Goal: Information Seeking & Learning: Learn about a topic

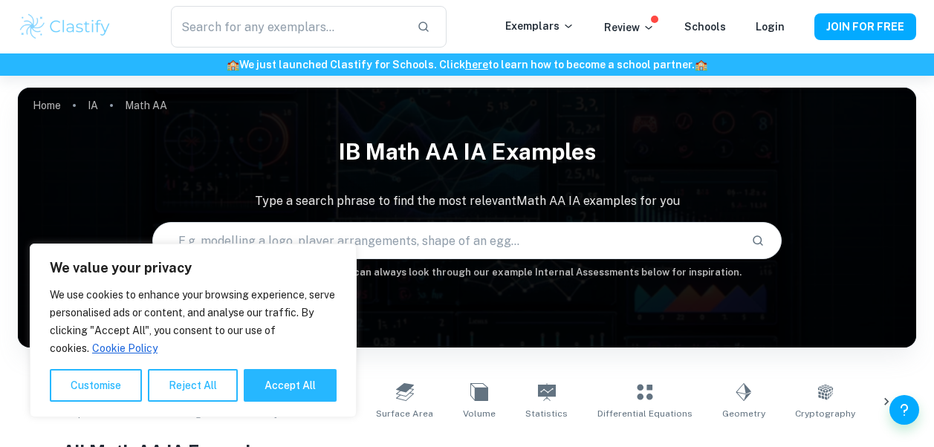
scroll to position [292, 0]
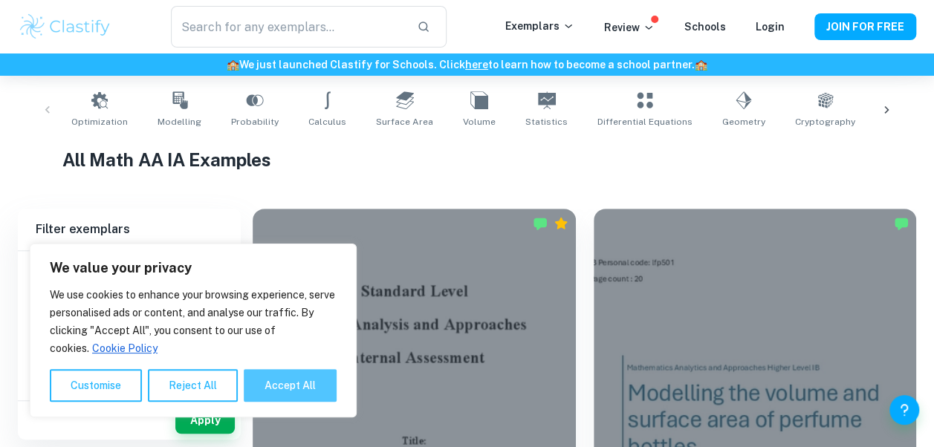
click at [276, 382] on button "Accept All" at bounding box center [290, 385] width 93 height 33
checkbox input "true"
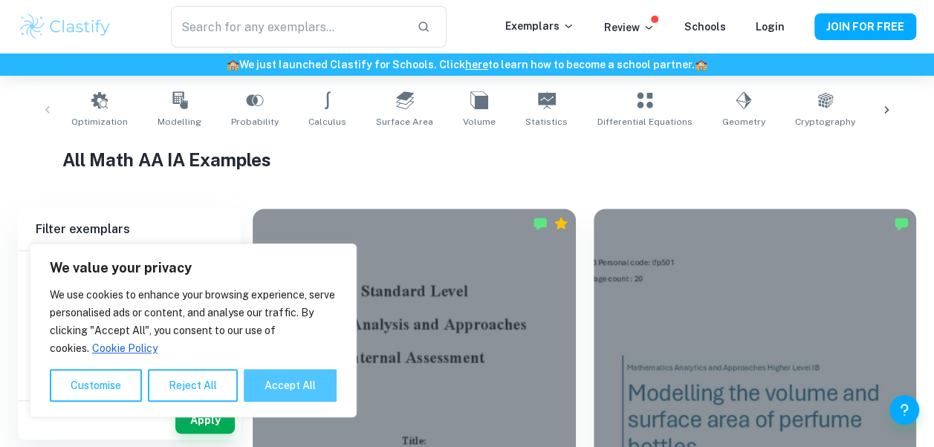
checkbox input "true"
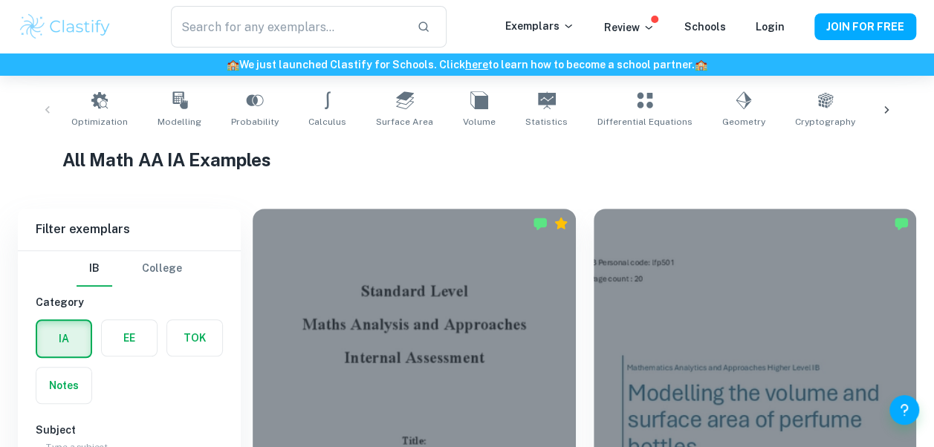
scroll to position [481, 0]
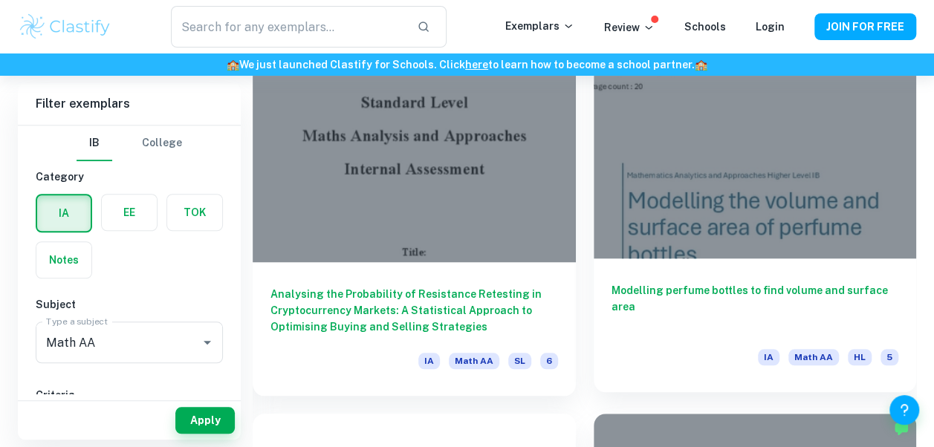
click at [650, 285] on h6 "Modelling perfume bottles to find volume and surface area" at bounding box center [756, 306] width 288 height 49
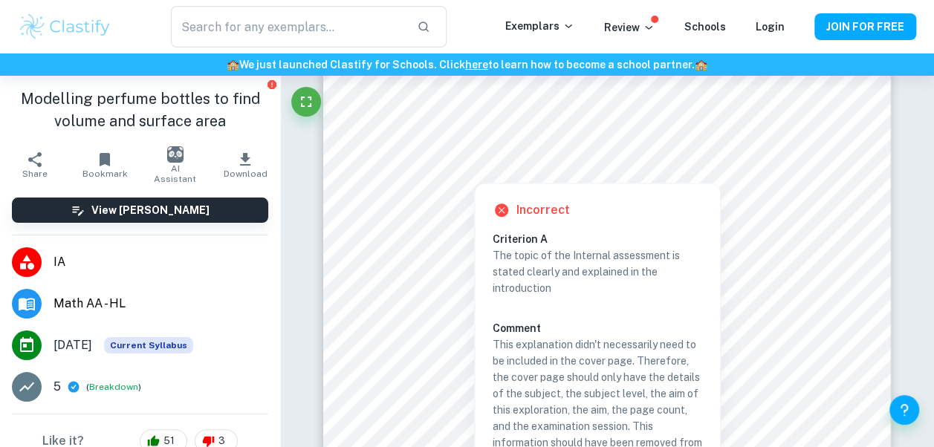
click at [227, 169] on span "Download" at bounding box center [245, 174] width 44 height 10
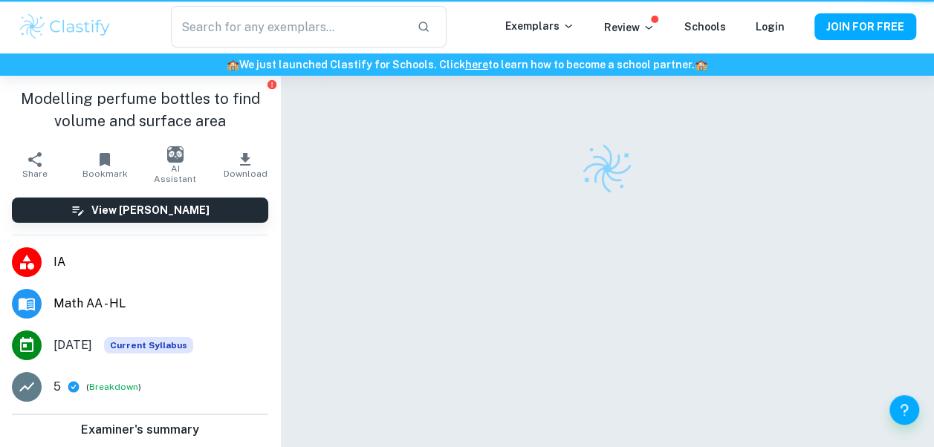
scroll to position [76, 0]
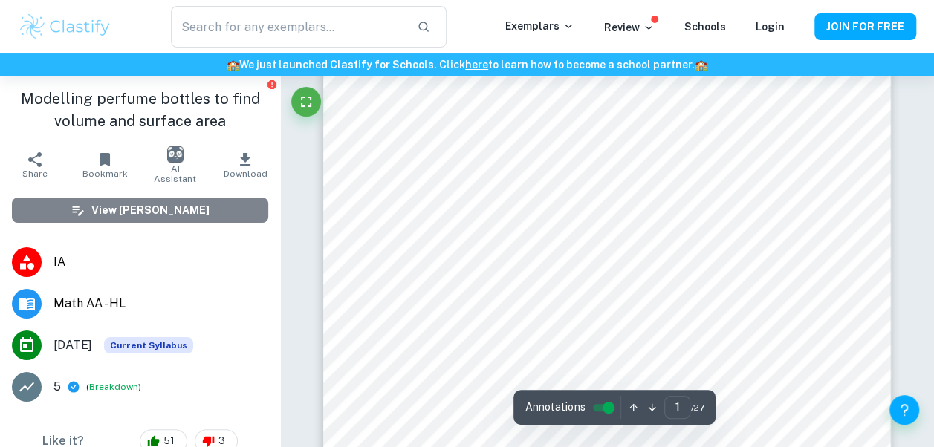
click at [149, 211] on h6 "View [PERSON_NAME]" at bounding box center [150, 210] width 118 height 16
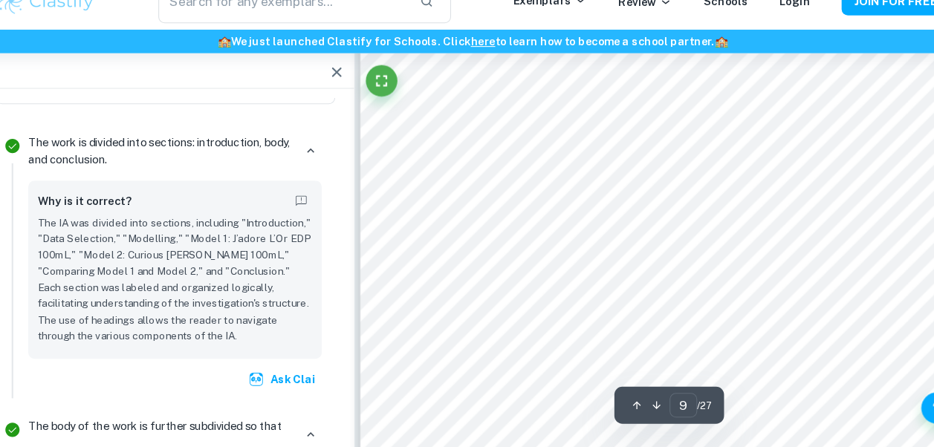
scroll to position [7129, 0]
click at [233, 272] on p "The IA was divided into sections, including "Introduction," "Data Selection," "…" at bounding box center [186, 289] width 259 height 121
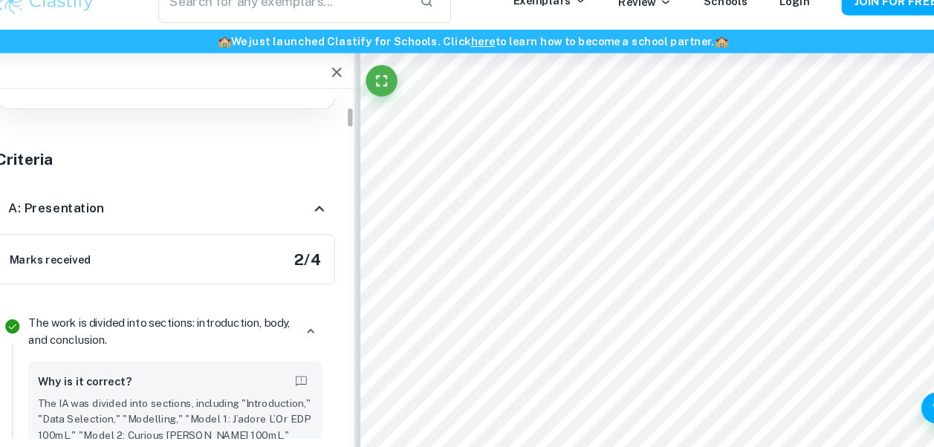
scroll to position [130, 0]
click at [318, 216] on icon at bounding box center [323, 221] width 18 height 18
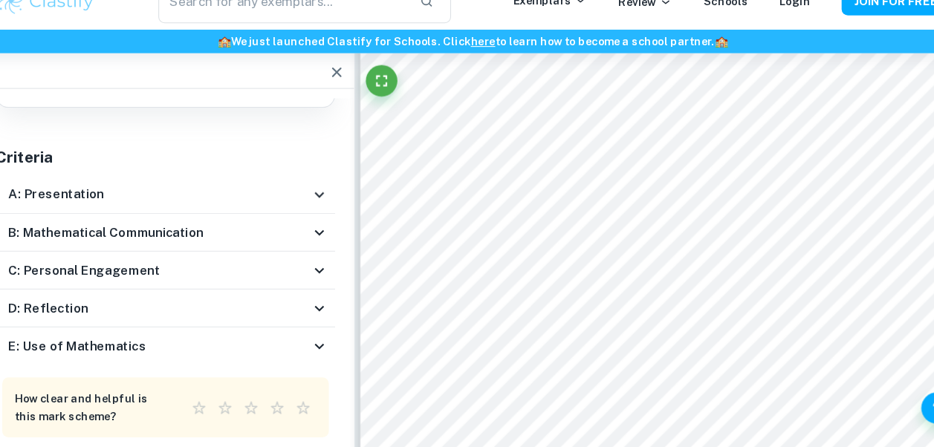
click at [319, 207] on icon at bounding box center [322, 209] width 9 height 5
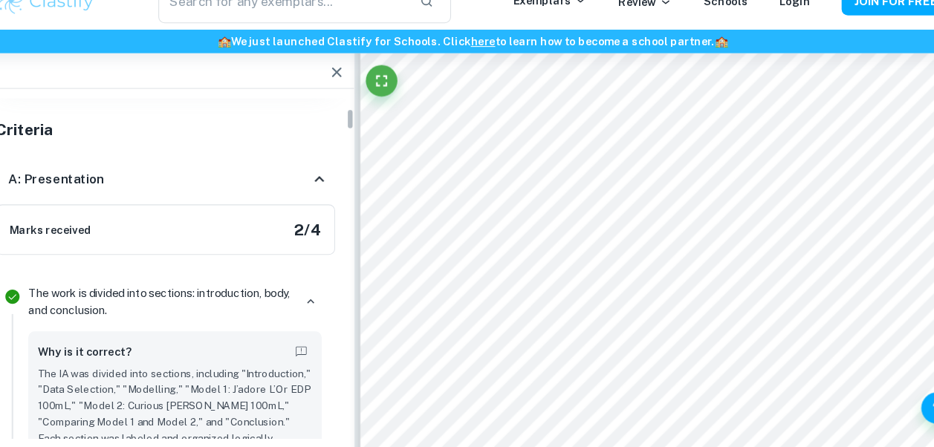
scroll to position [147, 0]
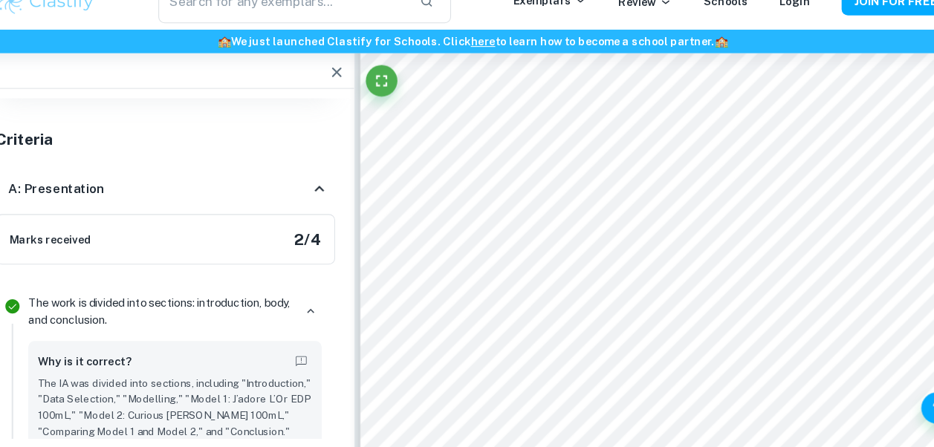
click at [320, 202] on icon at bounding box center [322, 203] width 9 height 5
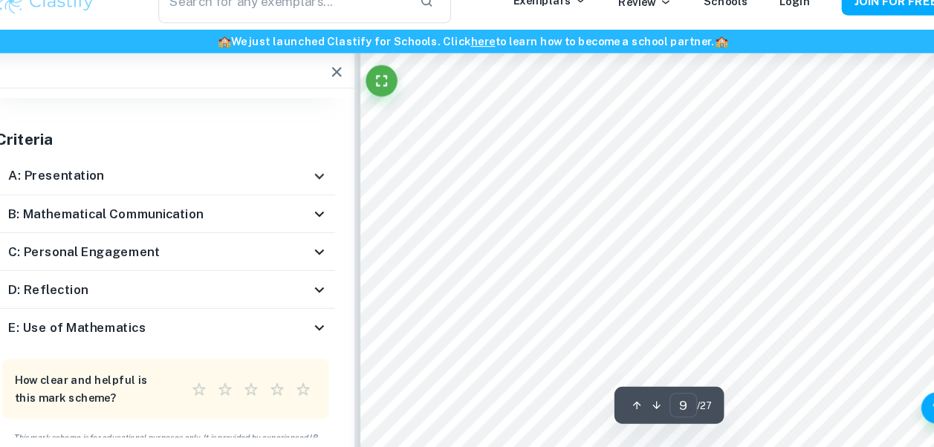
scroll to position [7211, 0]
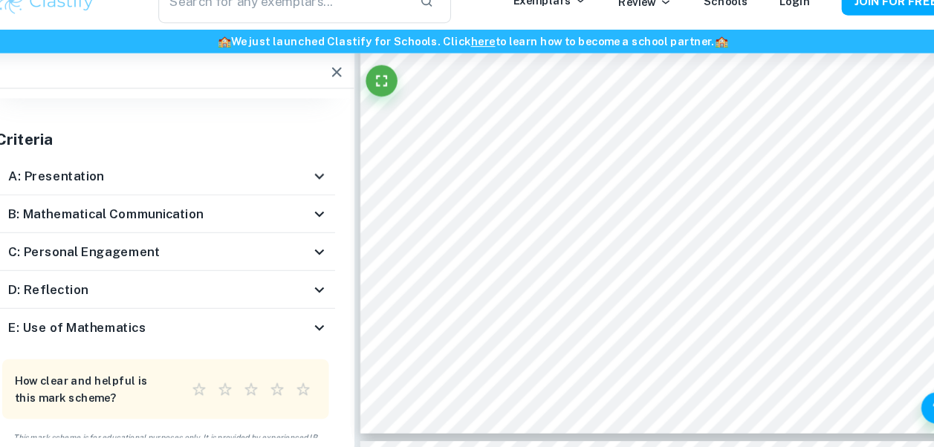
click at [327, 224] on icon at bounding box center [323, 228] width 18 height 18
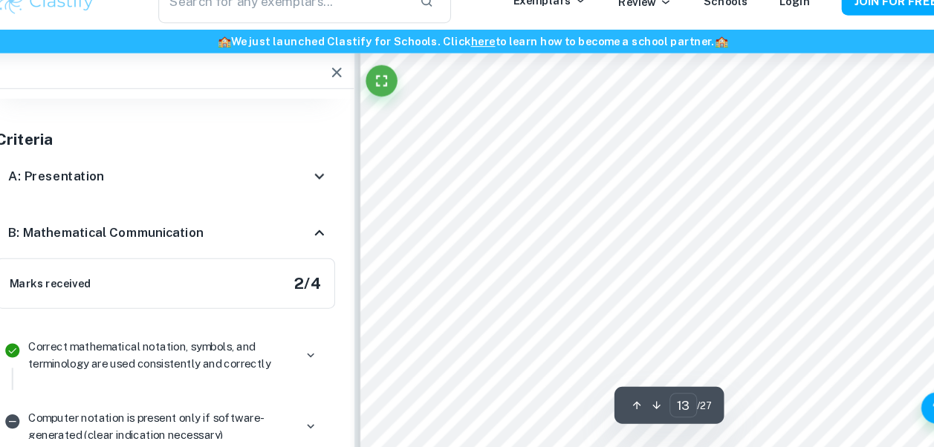
scroll to position [10404, 0]
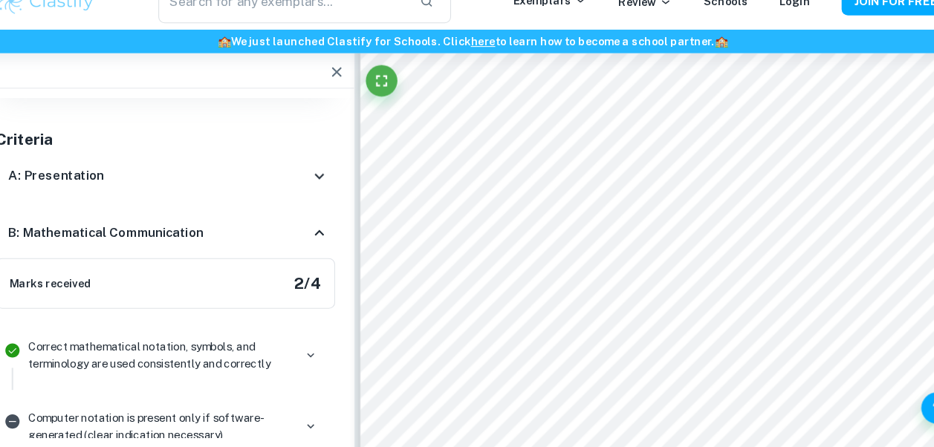
click at [142, 303] on div "Marks received 2 / 4" at bounding box center [178, 293] width 320 height 48
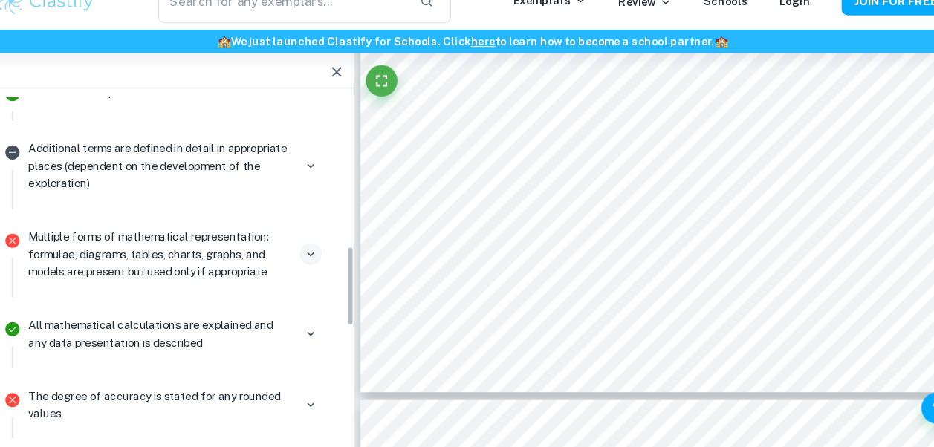
scroll to position [589, 0]
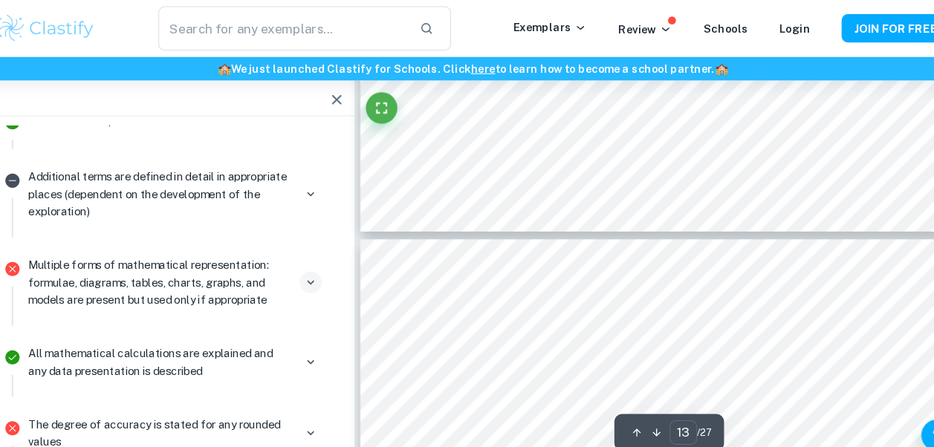
type input "12"
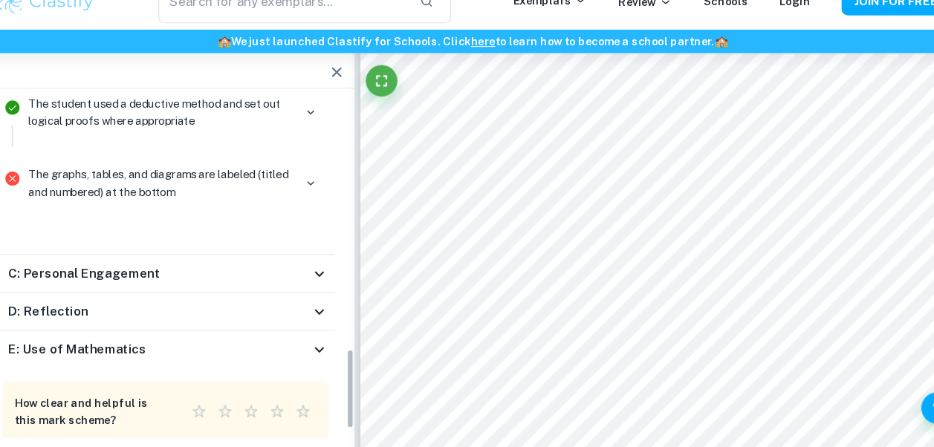
scroll to position [1000, 0]
click at [322, 275] on icon at bounding box center [323, 283] width 18 height 18
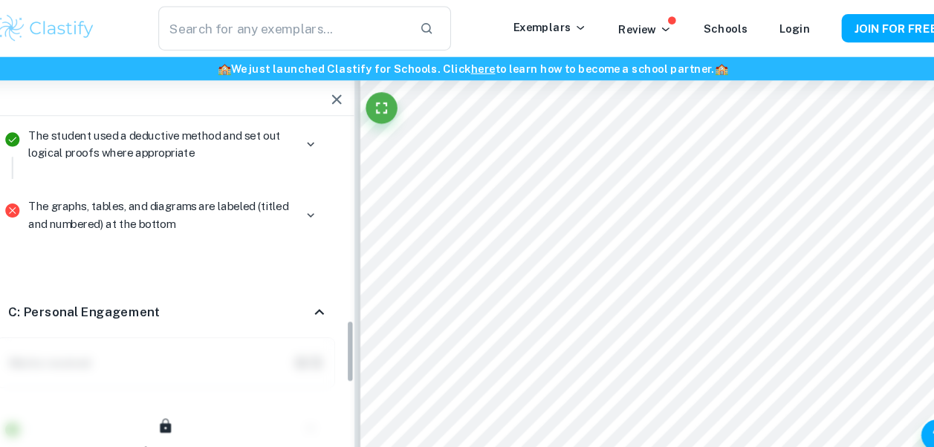
scroll to position [990, 0]
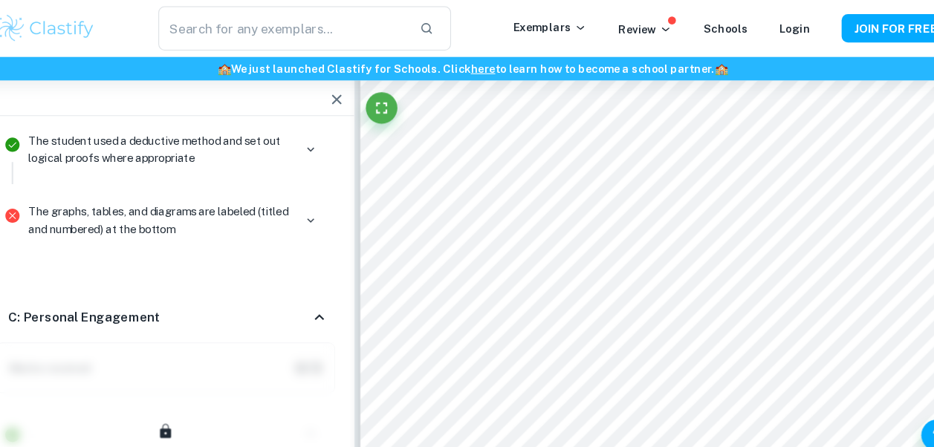
drag, startPoint x: 314, startPoint y: 200, endPoint x: 228, endPoint y: 224, distance: 89.4
click at [228, 224] on div "The graphs, tables, and diagrams are labeled (titled and numbered) at the bottom" at bounding box center [186, 214] width 288 height 54
click at [322, 290] on icon at bounding box center [323, 299] width 18 height 18
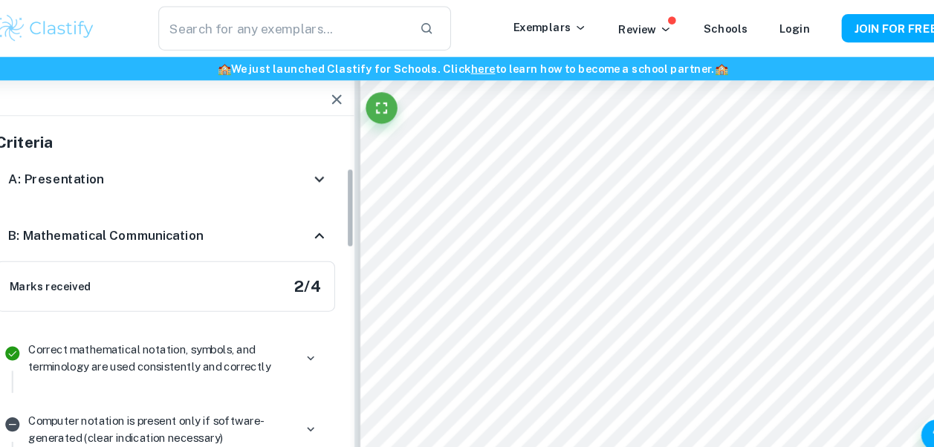
scroll to position [171, 0]
click at [321, 223] on icon at bounding box center [323, 222] width 18 height 18
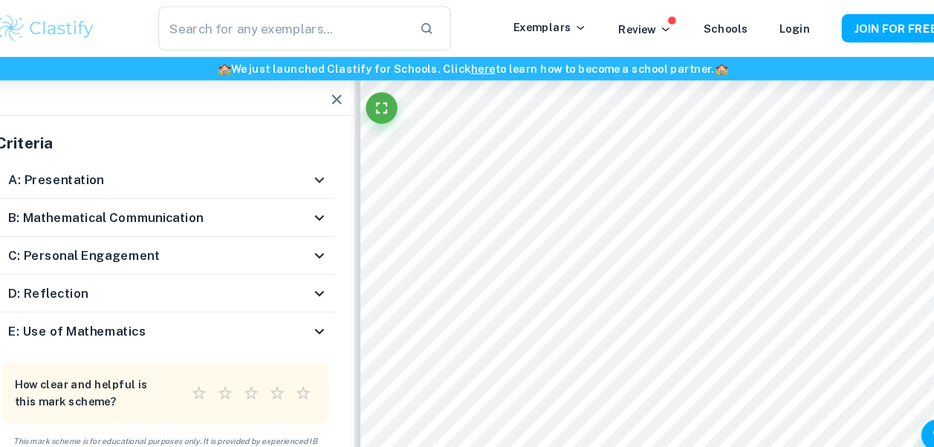
scroll to position [169, 0]
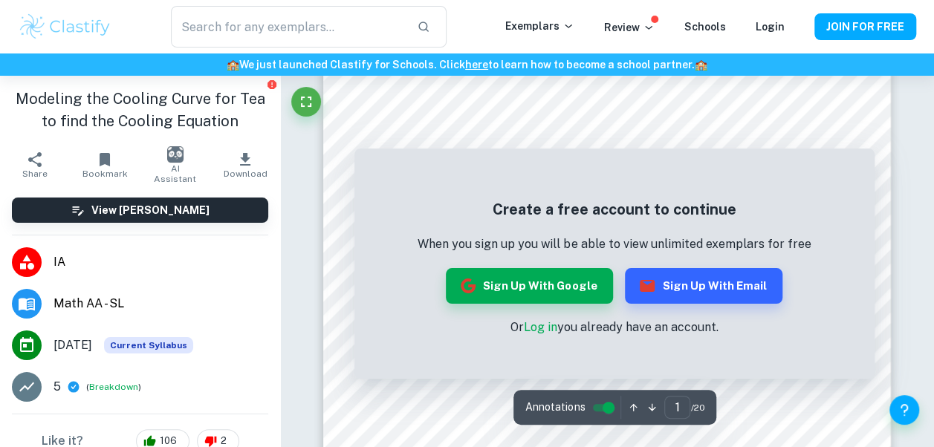
scroll to position [132, 0]
